Goal: Information Seeking & Learning: Learn about a topic

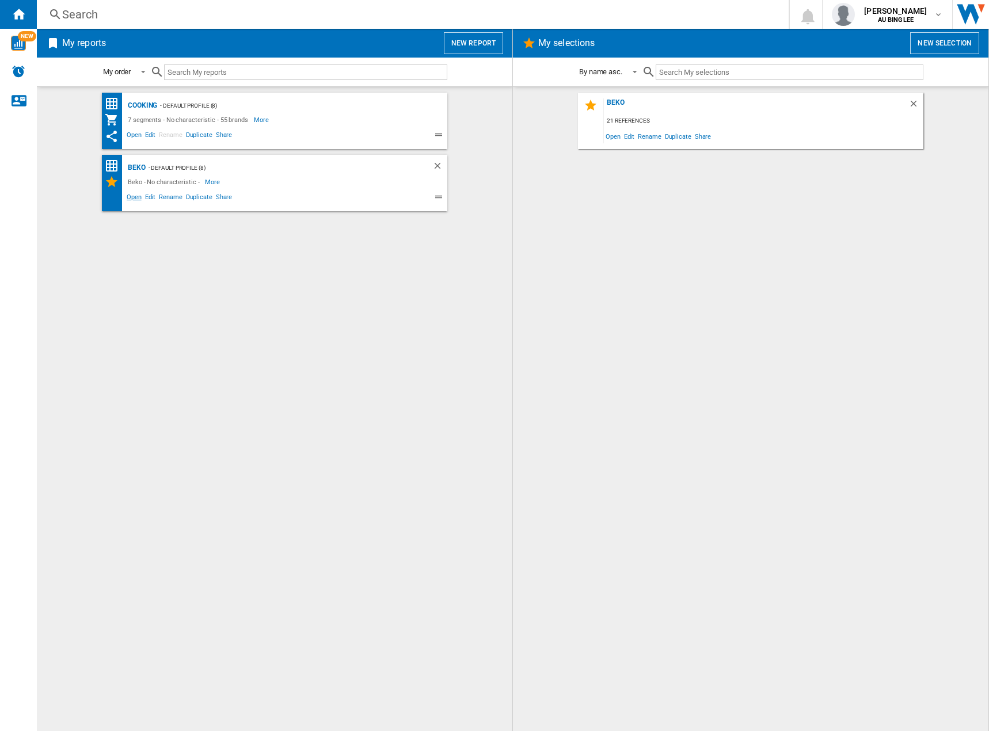
click at [139, 193] on span "Open" at bounding box center [134, 199] width 18 height 14
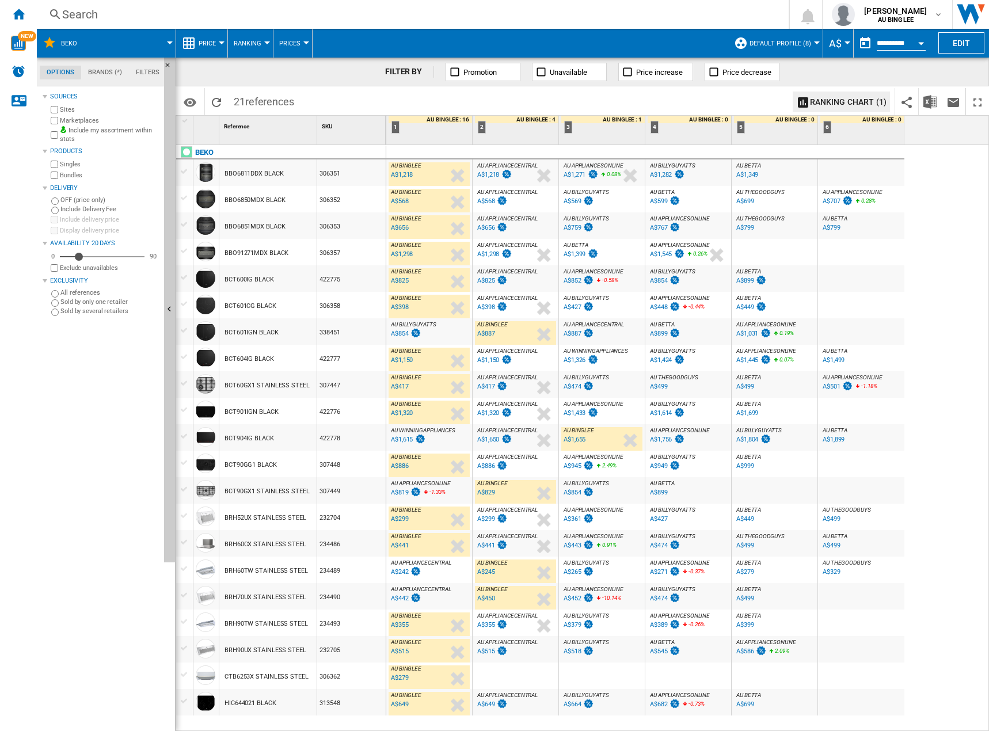
click at [411, 439] on div "A$1,615" at bounding box center [402, 439] width 22 height 7
click at [399, 442] on div "A$1,615" at bounding box center [402, 439] width 22 height 7
click at [435, 429] on span "AU WINNINGAPPLIANCES" at bounding box center [423, 430] width 64 height 6
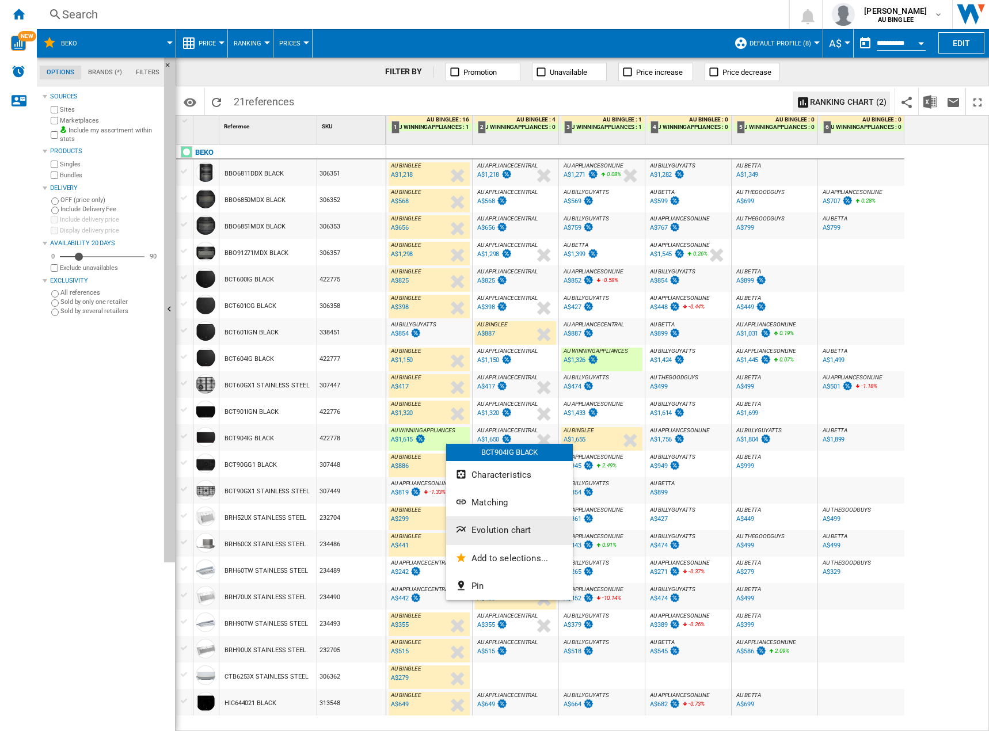
click at [485, 524] on button "Evolution chart" at bounding box center [509, 530] width 127 height 28
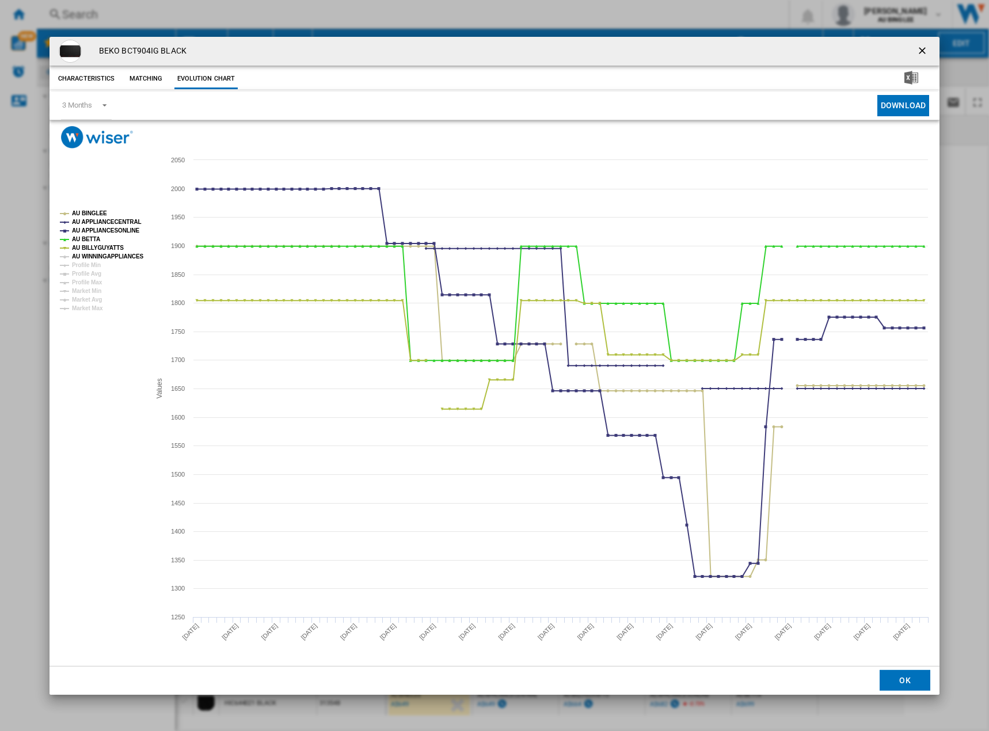
click at [108, 257] on tspan "AU WINNINGAPPLIANCES" at bounding box center [108, 256] width 72 height 6
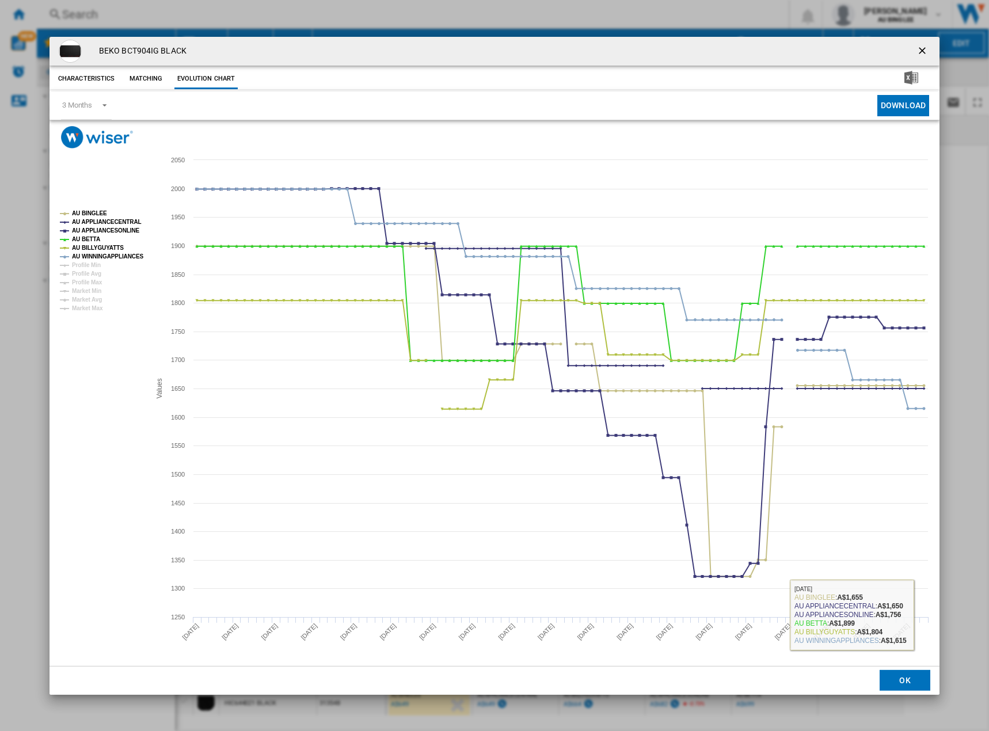
click at [907, 679] on button "OK" at bounding box center [905, 680] width 51 height 21
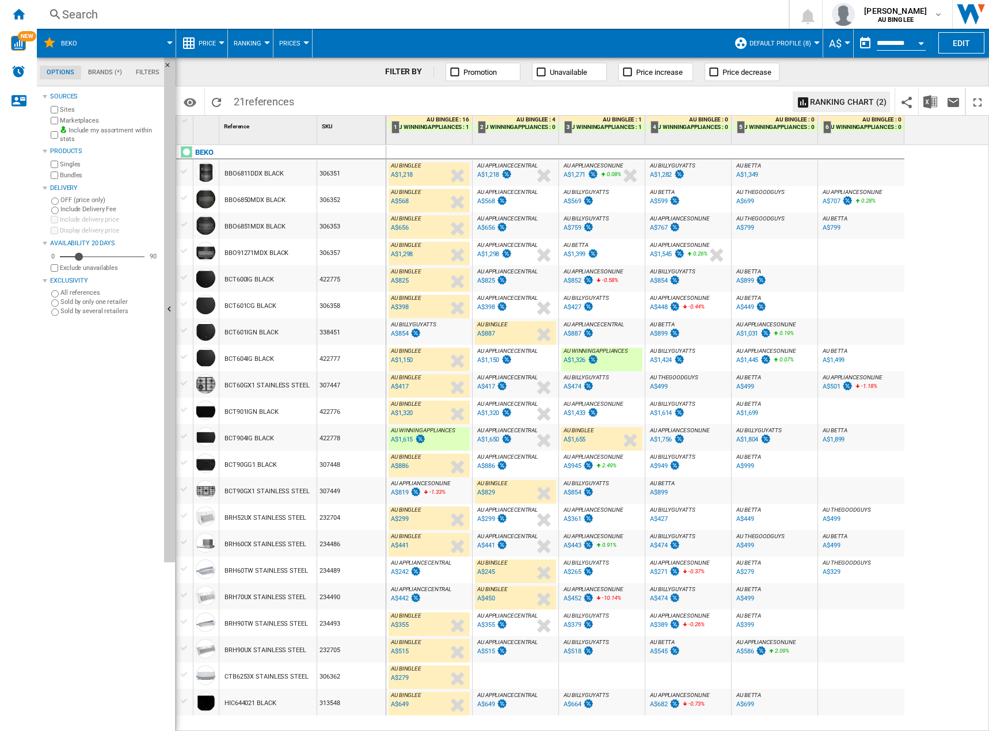
click at [398, 493] on div "A$819" at bounding box center [400, 492] width 18 height 7
